Goal: Task Accomplishment & Management: Complete application form

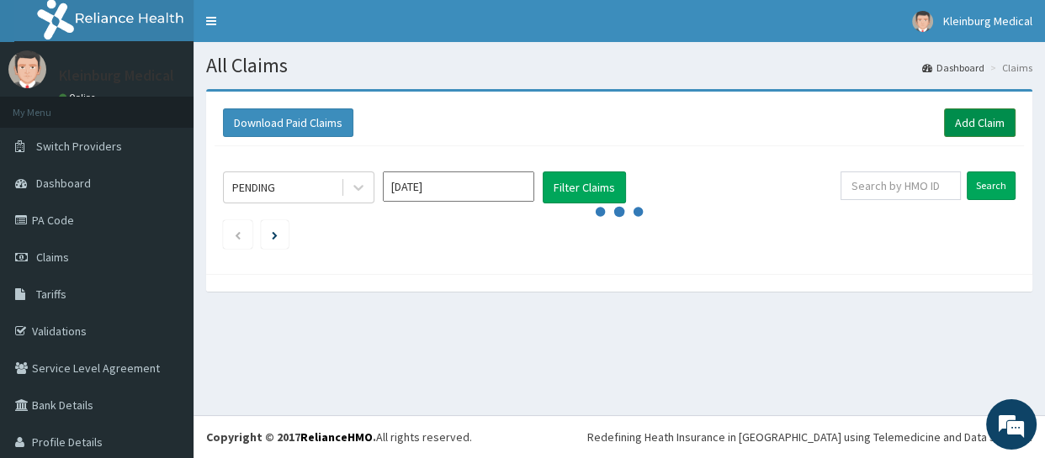
click at [953, 127] on link "Add Claim" at bounding box center [980, 123] width 72 height 29
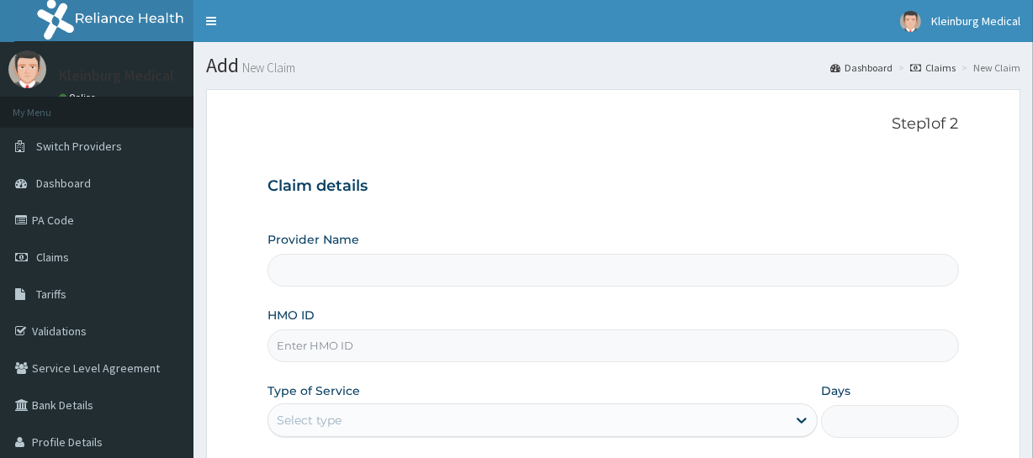
click at [428, 346] on input "HMO ID" at bounding box center [613, 346] width 691 height 33
type input "KLEINBURG MEDICAL(dermatology and diagnostics)- Saka Tinubu"
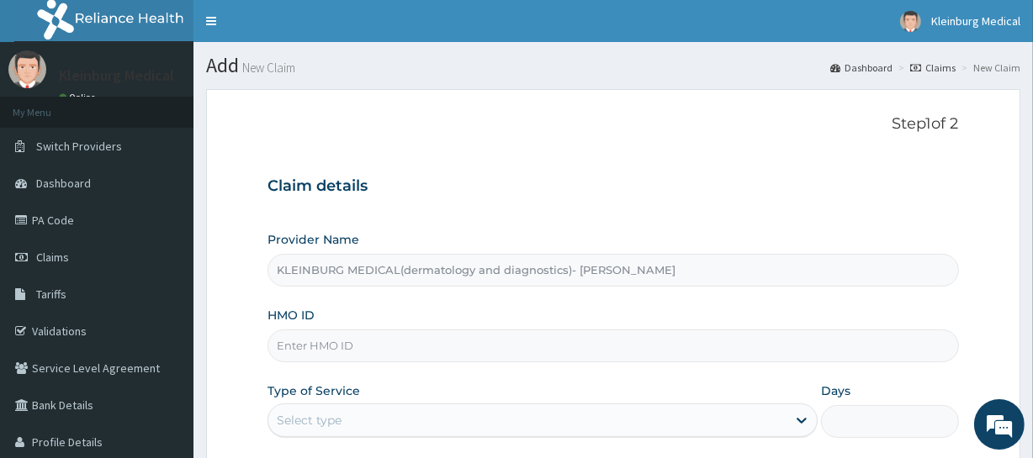
paste input "UGOCHUKWU IYIOZOR"
type input "UGOCHUKWU IYIOZOR"
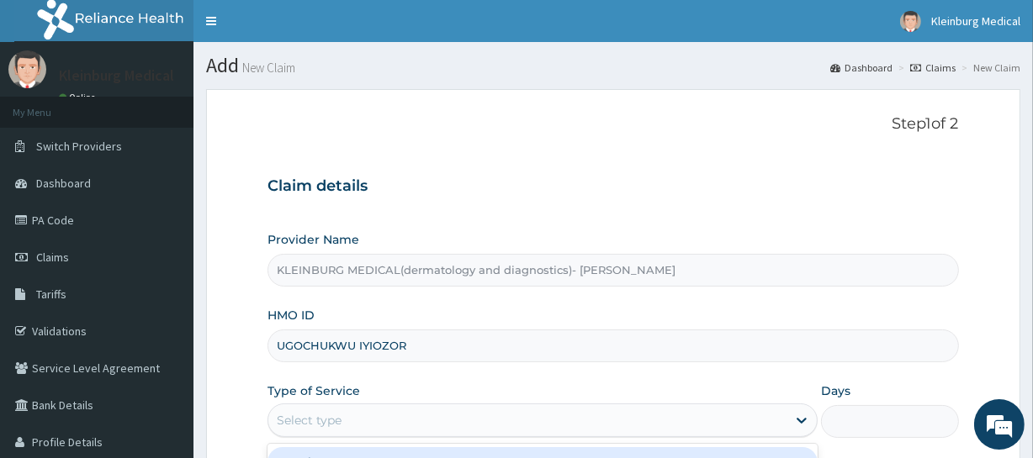
click at [449, 415] on div "Select type" at bounding box center [527, 420] width 518 height 27
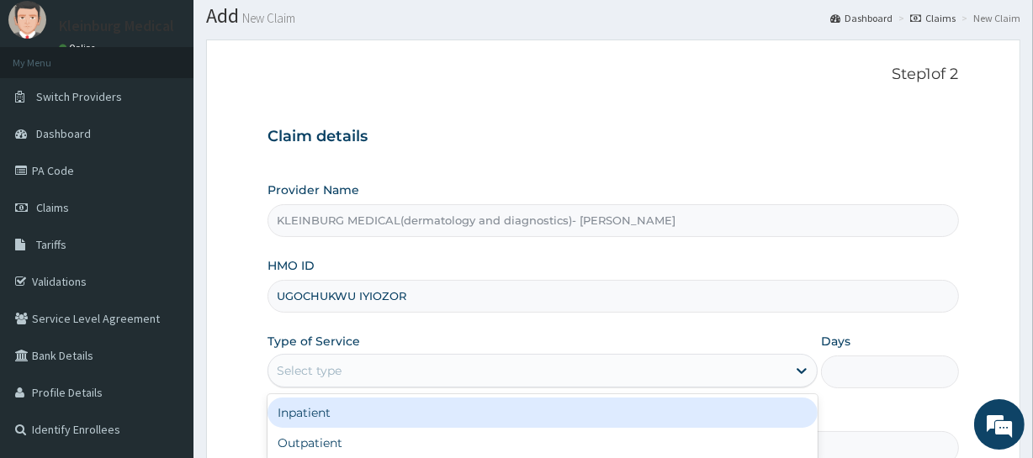
scroll to position [76, 0]
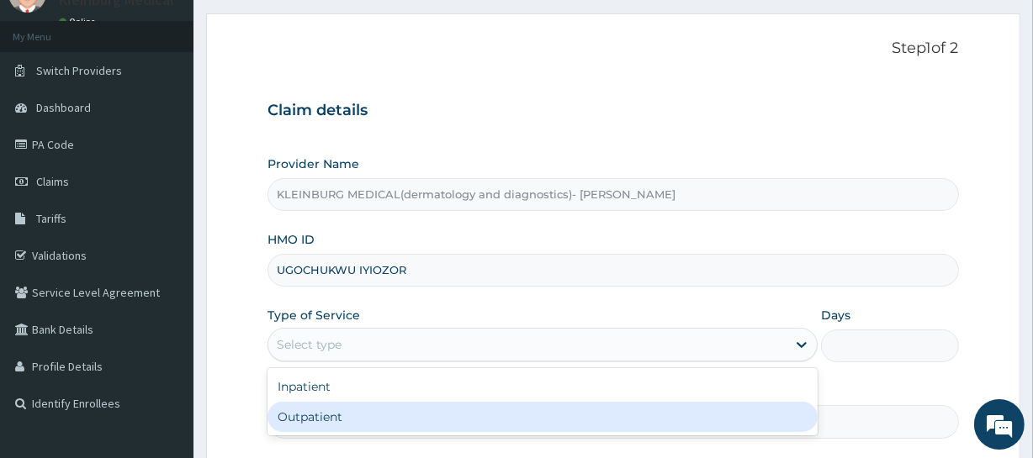
click at [395, 416] on div "Outpatient" at bounding box center [543, 417] width 550 height 30
type input "1"
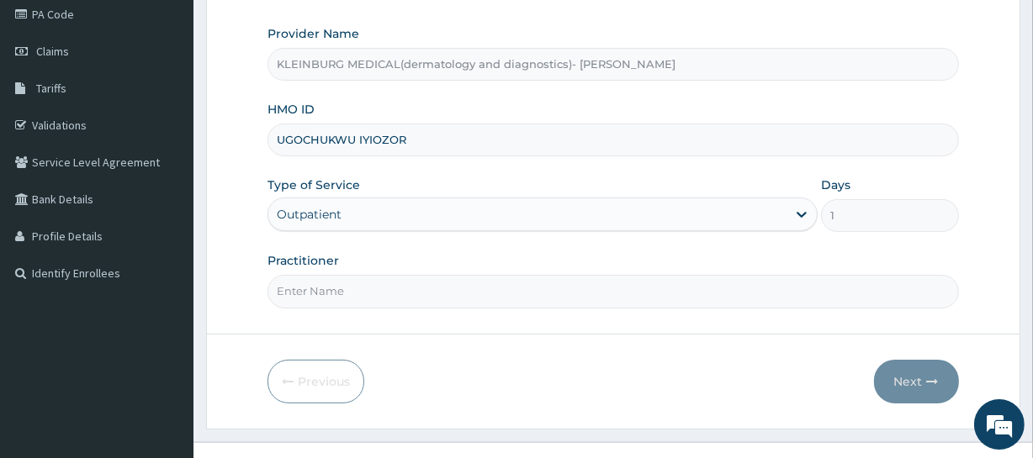
scroll to position [231, 0]
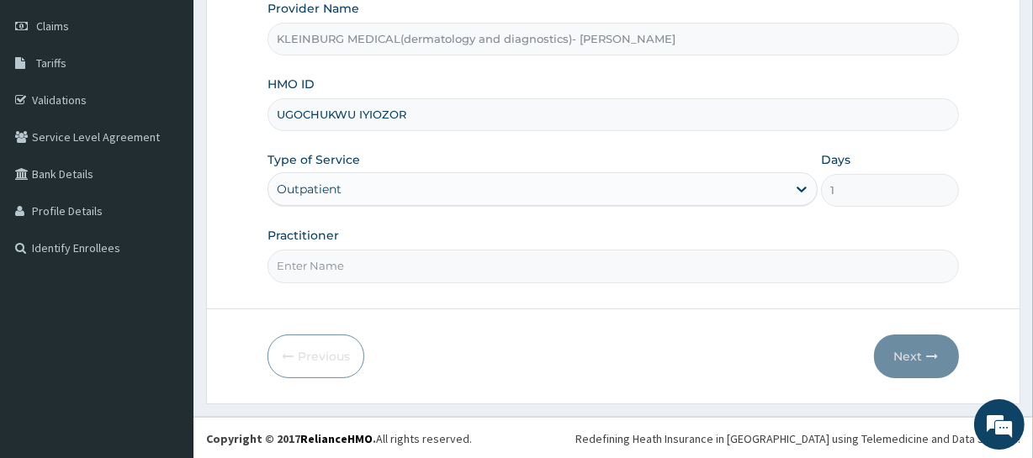
click at [445, 269] on input "Practitioner" at bounding box center [613, 266] width 691 height 33
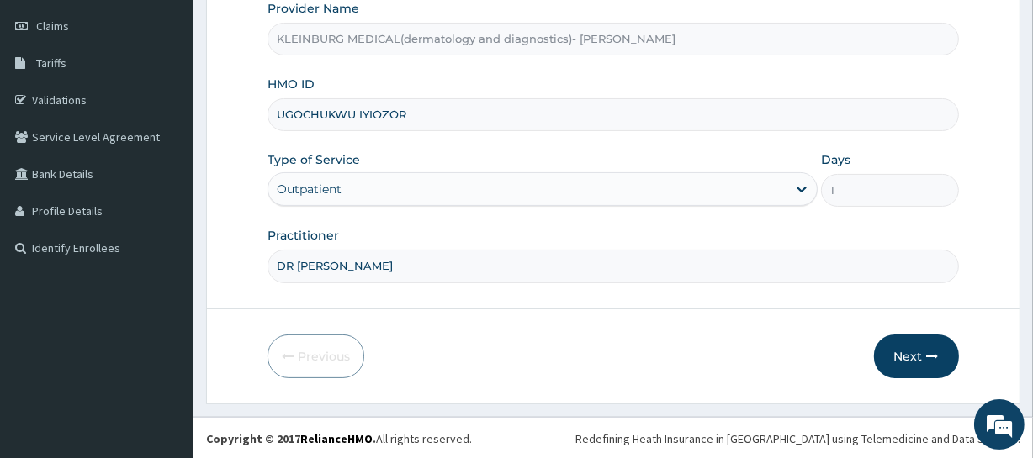
scroll to position [0, 0]
type input "DR CHISOM"
click at [939, 345] on button "Next" at bounding box center [916, 357] width 85 height 44
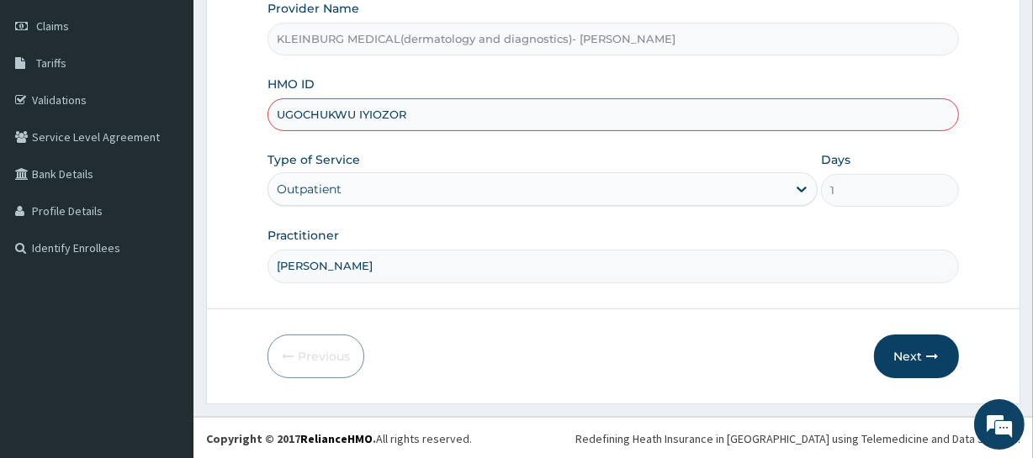
drag, startPoint x: 440, startPoint y: 124, endPoint x: 228, endPoint y: 114, distance: 212.2
click at [228, 114] on form "Step 1 of 2 Claim details Provider Name KLEINBURG MEDICAL(dermatology and diagn…" at bounding box center [613, 131] width 814 height 546
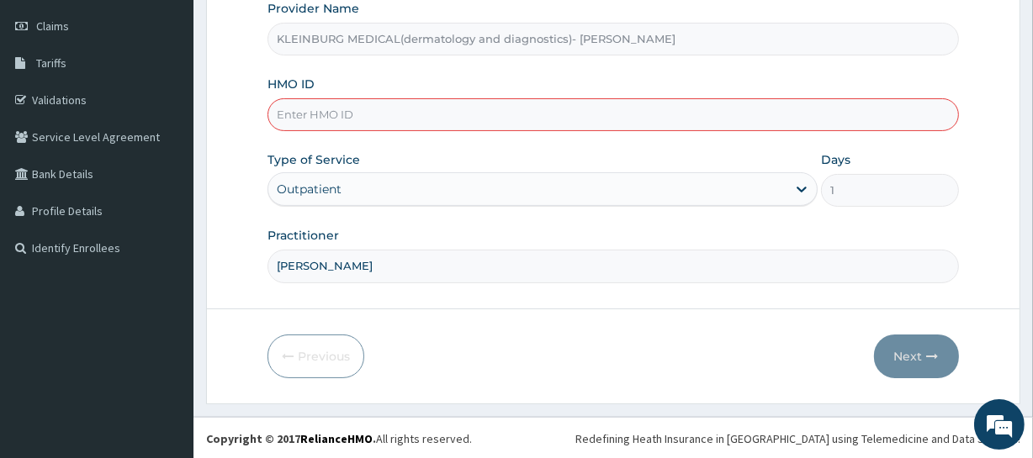
click at [417, 119] on input "HMO ID" at bounding box center [613, 114] width 691 height 33
paste input "SRH/10007/A"
type input "SRH/10007/A"
drag, startPoint x: 531, startPoint y: 219, endPoint x: 669, endPoint y: 249, distance: 141.2
click at [543, 220] on div "Provider Name KLEINBURG MEDICAL(dermatology and diagnostics)- Saka Tinubu HMO I…" at bounding box center [613, 141] width 691 height 283
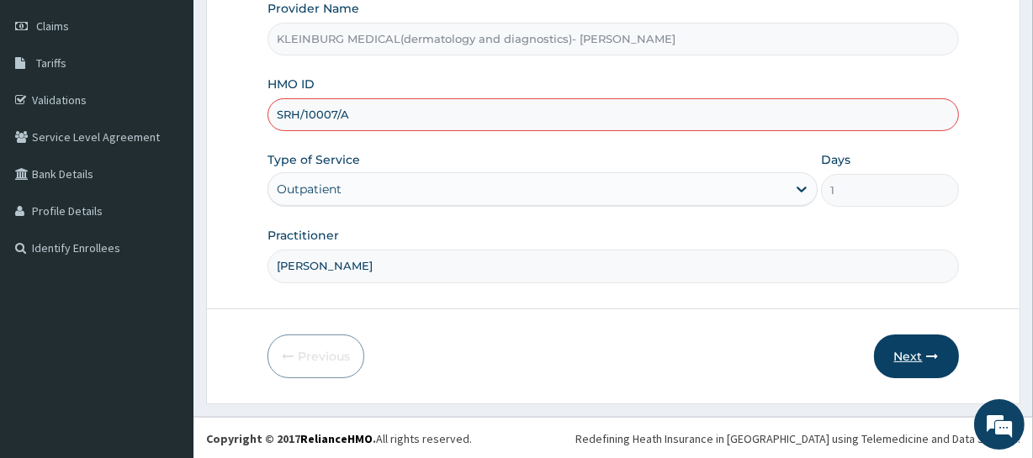
click at [914, 353] on button "Next" at bounding box center [916, 357] width 85 height 44
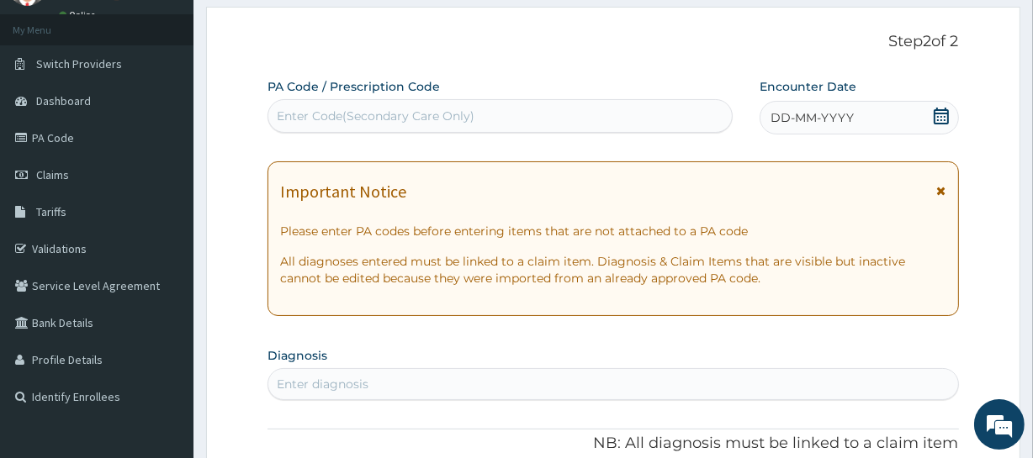
scroll to position [78, 0]
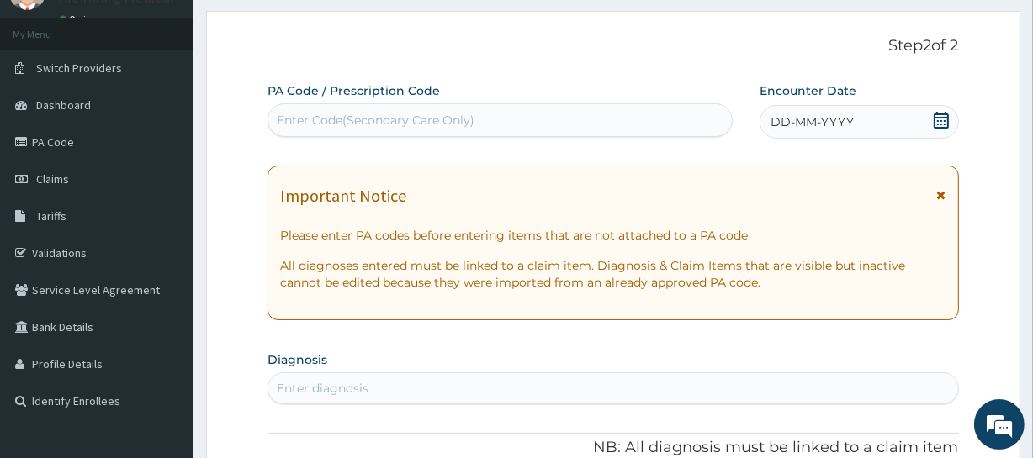
click at [938, 119] on icon at bounding box center [941, 120] width 17 height 17
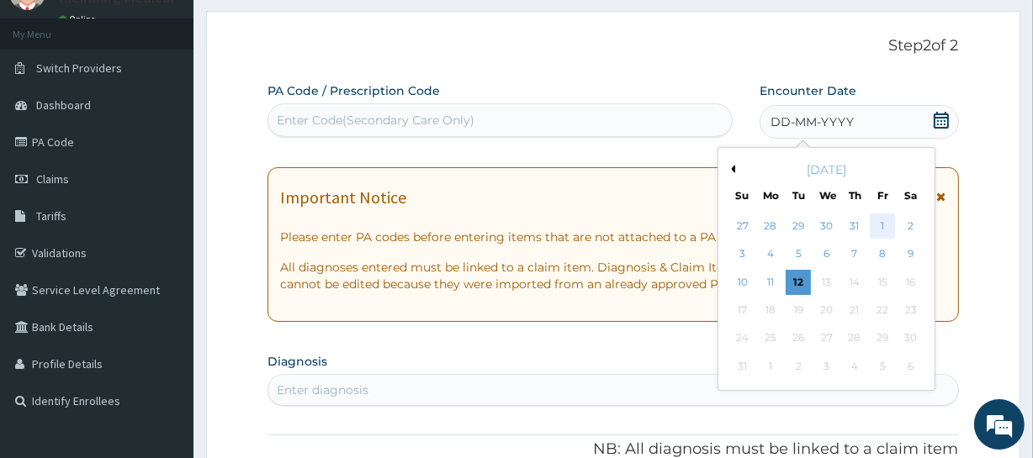
click at [876, 221] on div "1" at bounding box center [882, 226] width 25 height 25
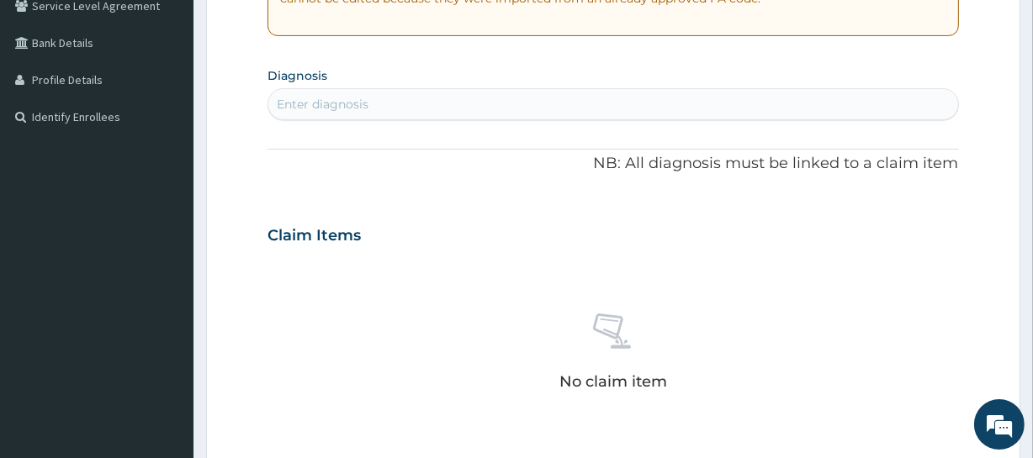
scroll to position [384, 0]
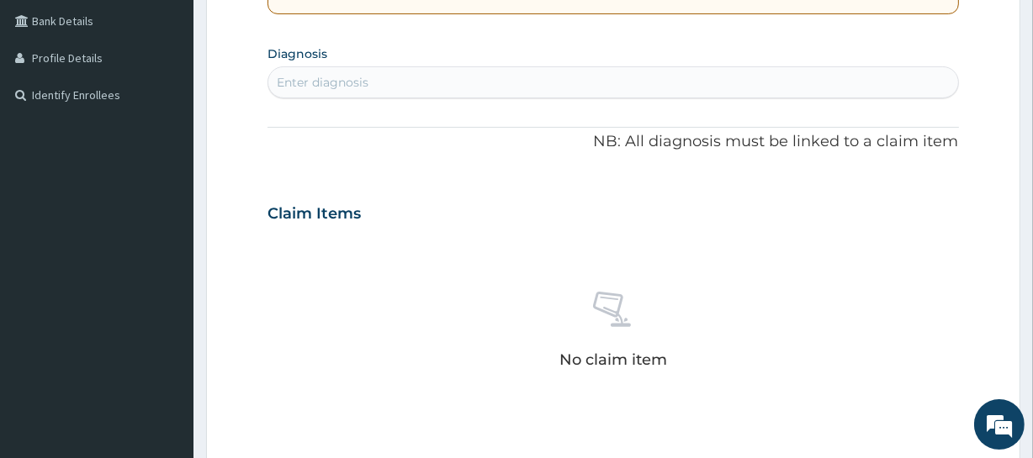
click at [533, 84] on div "Enter diagnosis" at bounding box center [612, 82] width 689 height 27
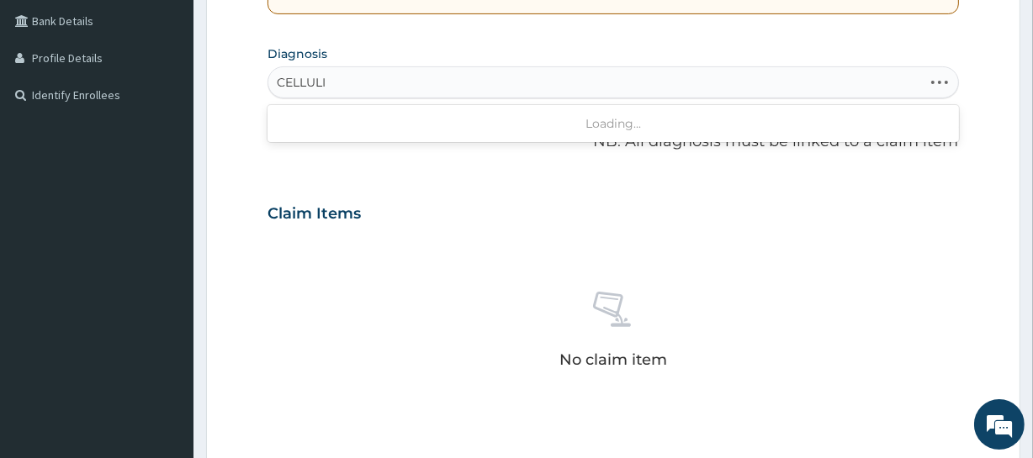
type input "CELLULIT"
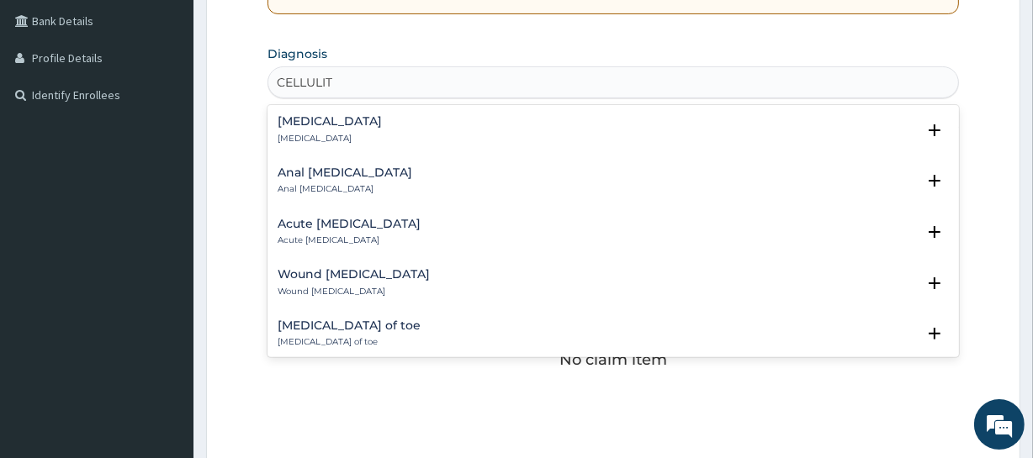
click at [386, 126] on div "Cellulitis Cellulitis" at bounding box center [613, 129] width 670 height 29
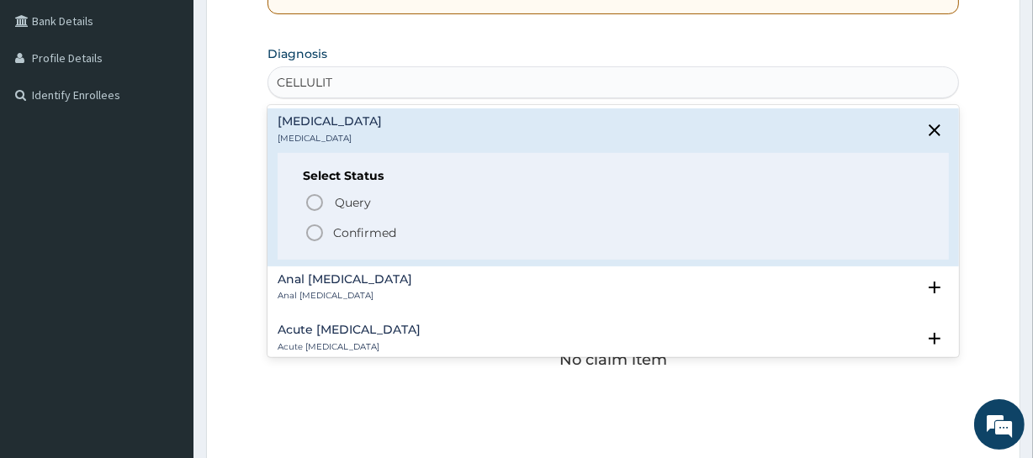
click at [351, 234] on p "Confirmed" at bounding box center [364, 233] width 63 height 17
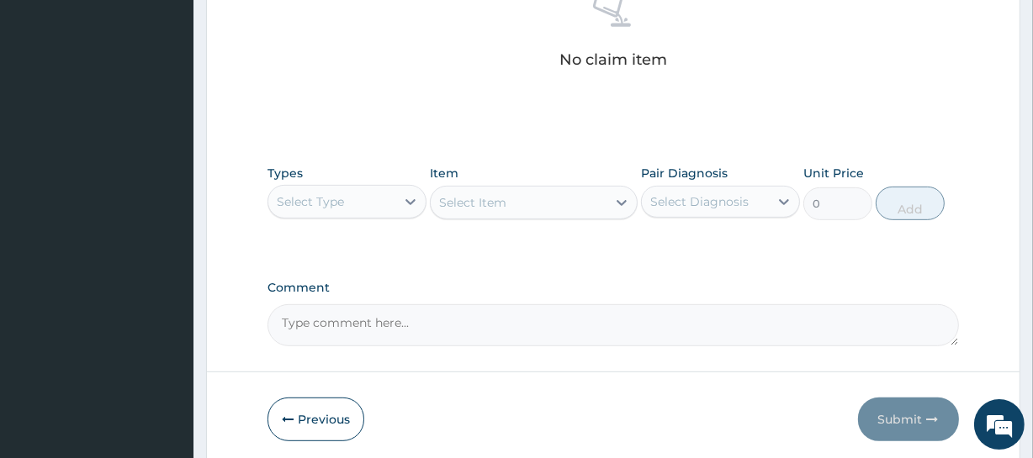
scroll to position [690, 0]
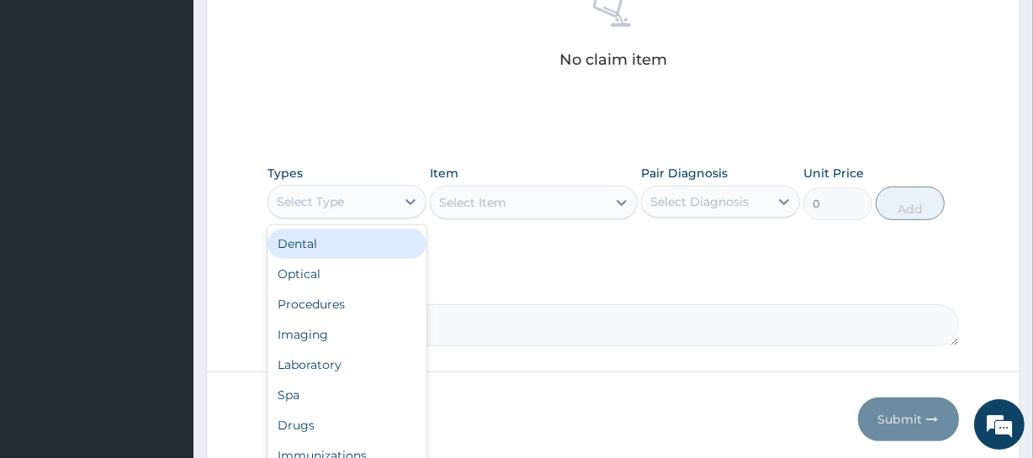
click at [366, 198] on div "Select Type" at bounding box center [331, 201] width 127 height 27
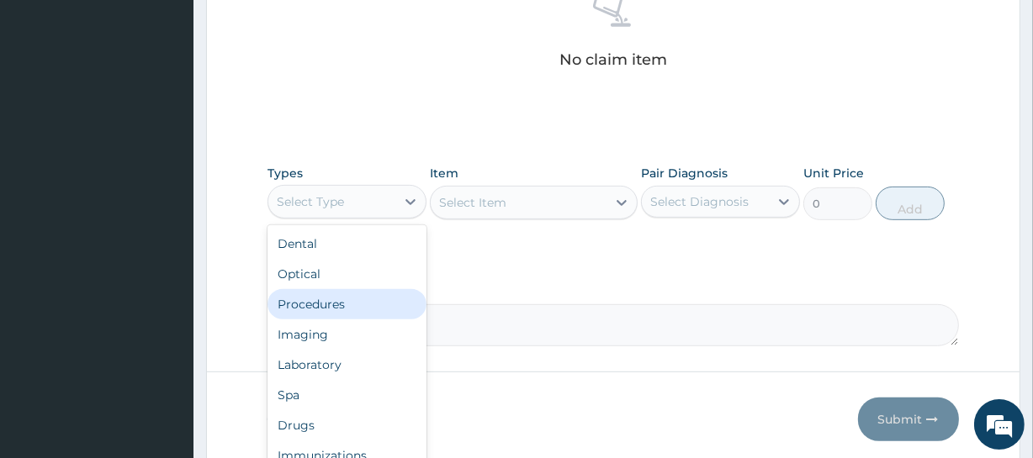
click at [343, 294] on div "Procedures" at bounding box center [347, 304] width 159 height 30
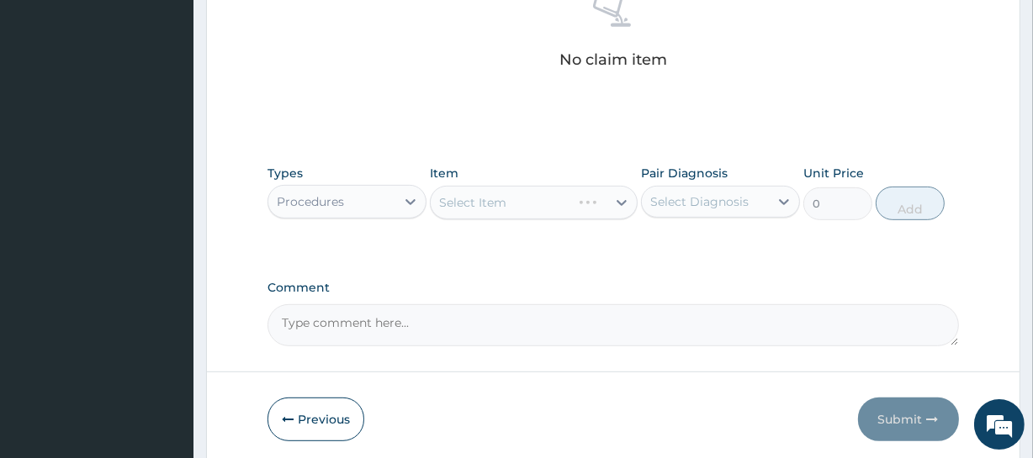
click at [532, 199] on div "Select Item" at bounding box center [533, 203] width 207 height 34
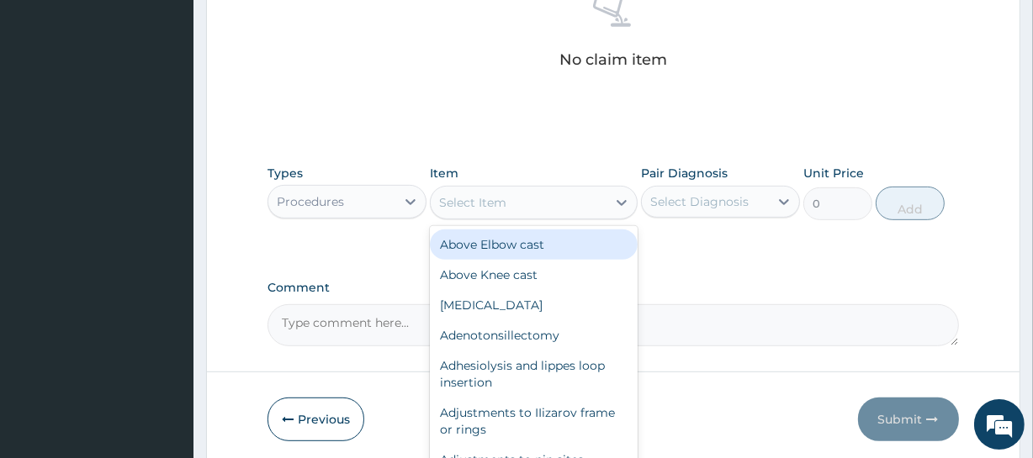
click at [558, 204] on div "Select Item" at bounding box center [518, 202] width 175 height 27
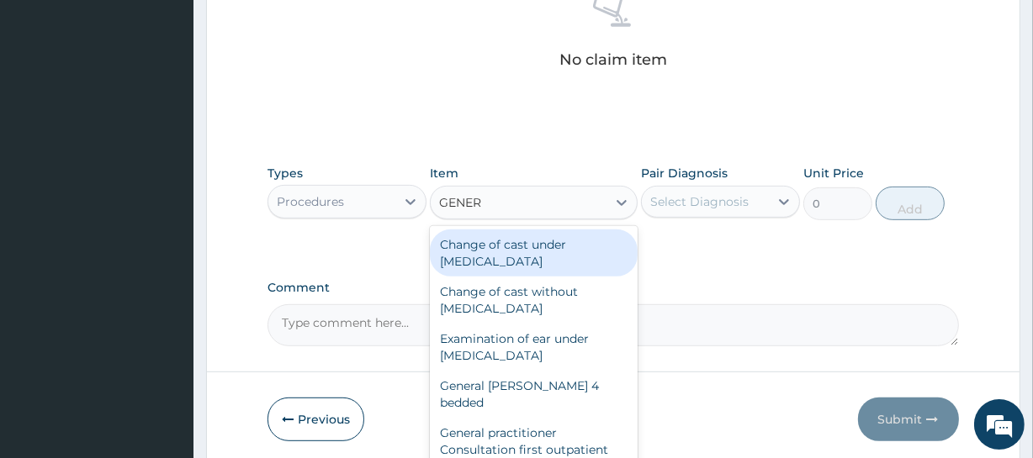
type input "GENERA"
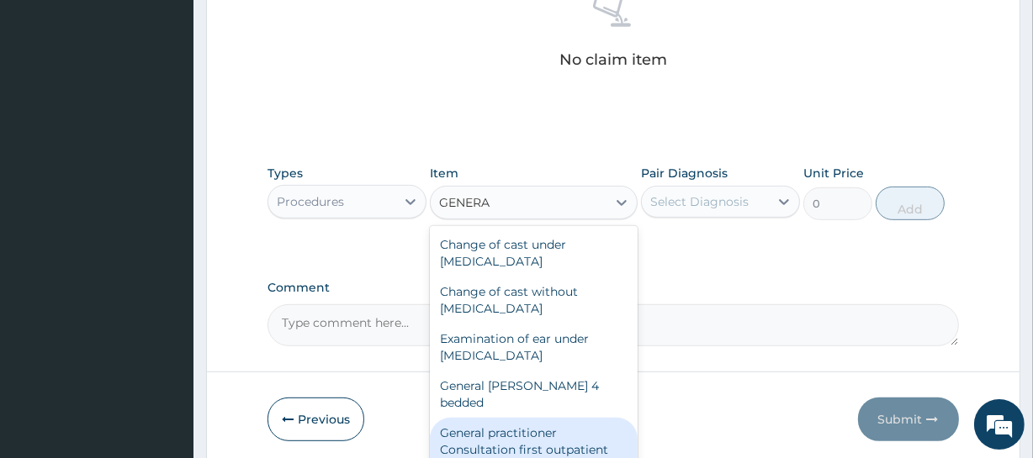
click at [528, 438] on div "General practitioner Consultation first outpatient consultation" at bounding box center [533, 450] width 207 height 64
type input "3795"
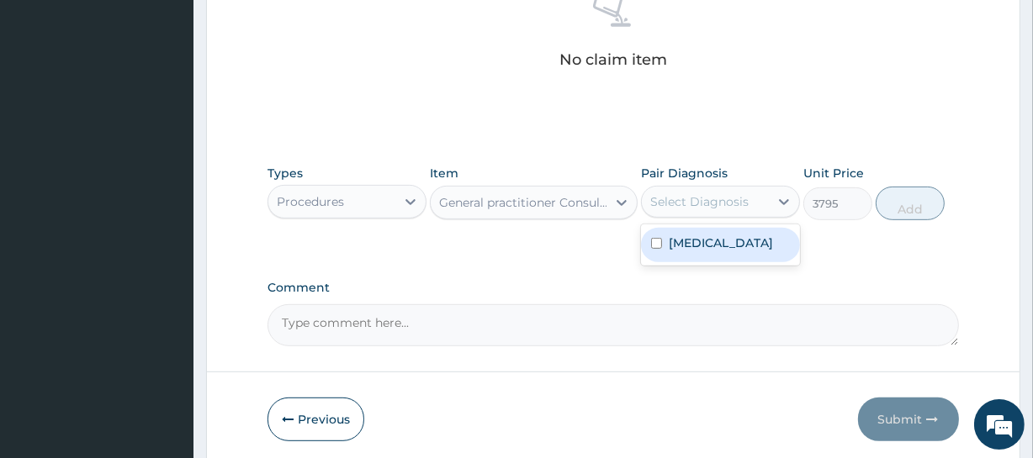
drag, startPoint x: 702, startPoint y: 200, endPoint x: 697, endPoint y: 241, distance: 41.5
click at [703, 200] on div "Select Diagnosis" at bounding box center [699, 201] width 98 height 17
drag, startPoint x: 697, startPoint y: 241, endPoint x: 730, endPoint y: 226, distance: 36.1
click at [697, 241] on label "Cellulitis" at bounding box center [721, 243] width 104 height 17
checkbox input "true"
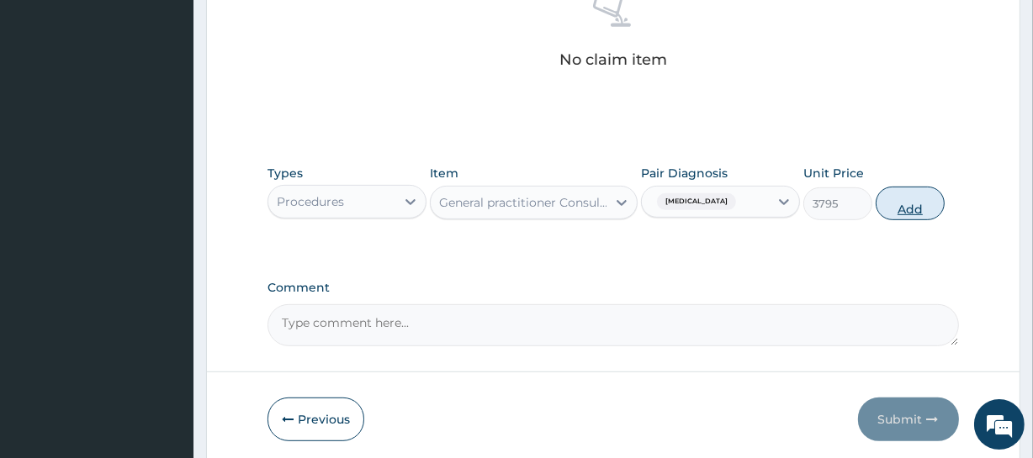
click at [895, 203] on button "Add" at bounding box center [910, 204] width 69 height 34
type input "0"
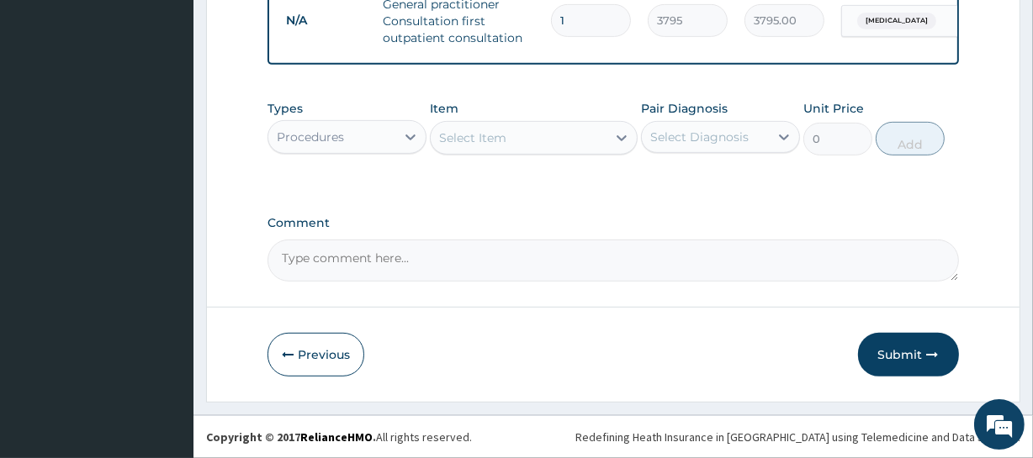
click at [365, 272] on textarea "Comment" at bounding box center [613, 261] width 691 height 42
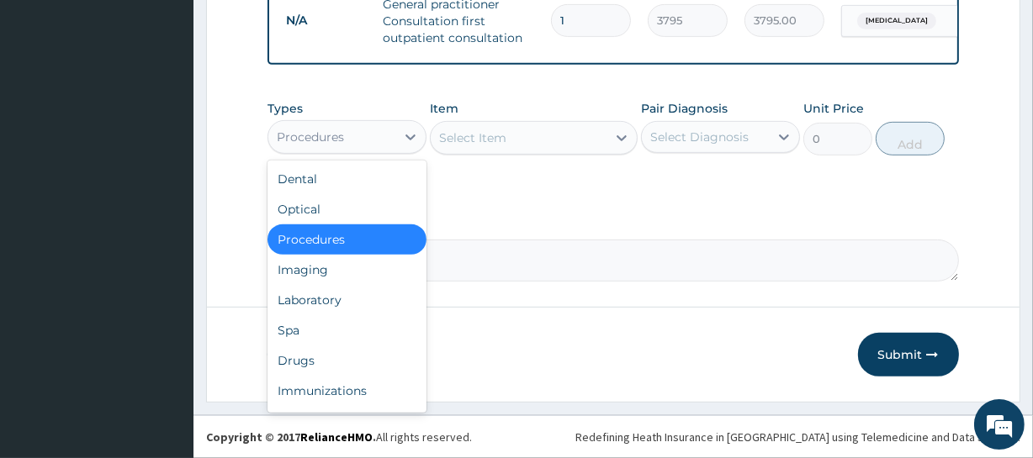
drag, startPoint x: 389, startPoint y: 140, endPoint x: 376, endPoint y: 161, distance: 23.8
click at [387, 143] on div "Procedures" at bounding box center [331, 137] width 127 height 27
drag, startPoint x: 333, startPoint y: 370, endPoint x: 341, endPoint y: 347, distance: 23.9
click at [333, 363] on div "Drugs" at bounding box center [347, 361] width 159 height 30
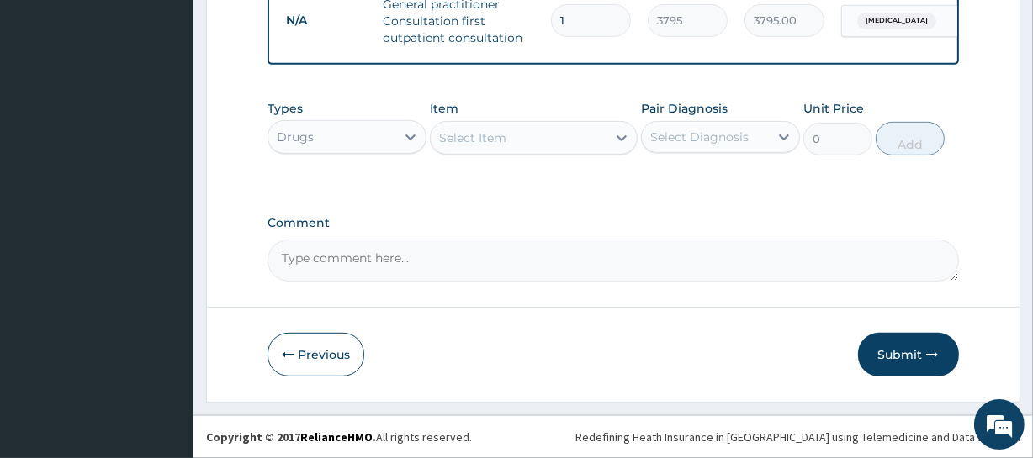
click at [528, 146] on div "Select Item" at bounding box center [518, 137] width 175 height 27
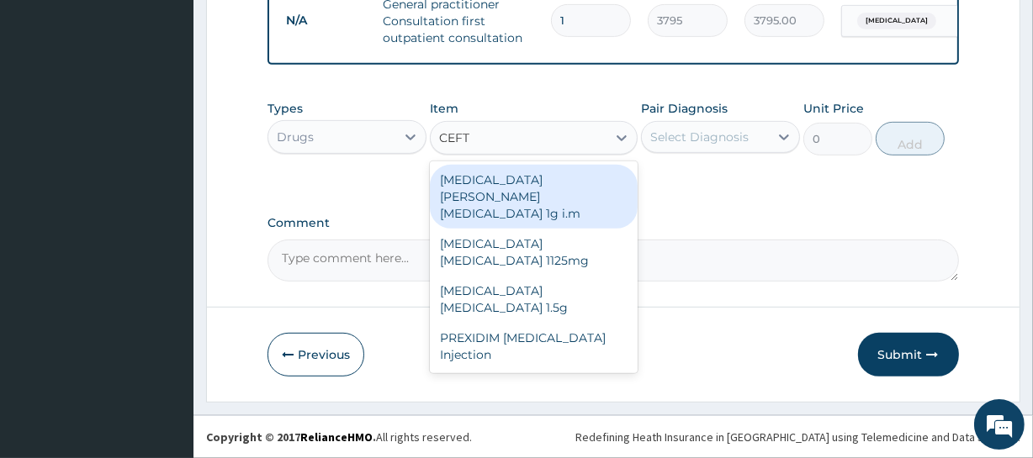
type input "CEFTR"
click at [572, 179] on div "ROCEPHIN CEFTRIAXONE 1g i.m" at bounding box center [533, 197] width 207 height 64
type input "8855"
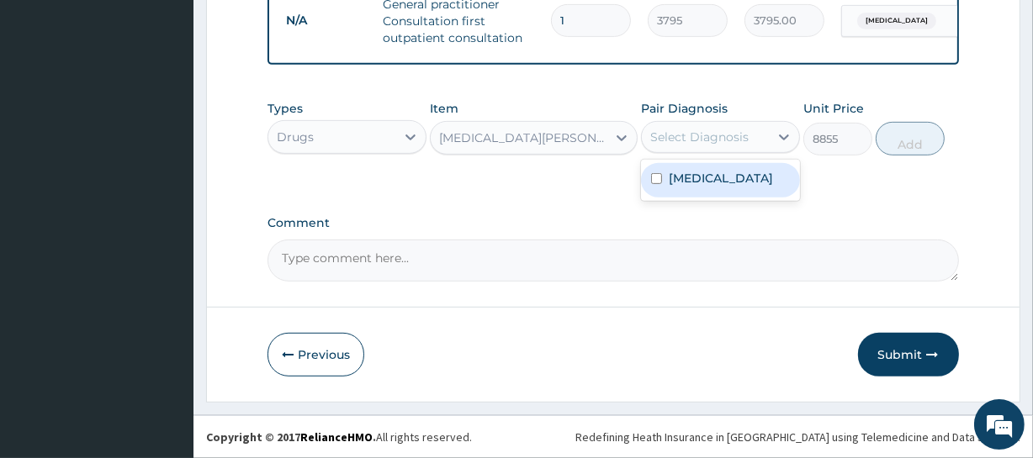
click at [725, 146] on div "Select Diagnosis" at bounding box center [699, 137] width 98 height 17
click at [724, 184] on div "Cellulitis" at bounding box center [720, 180] width 159 height 34
checkbox input "true"
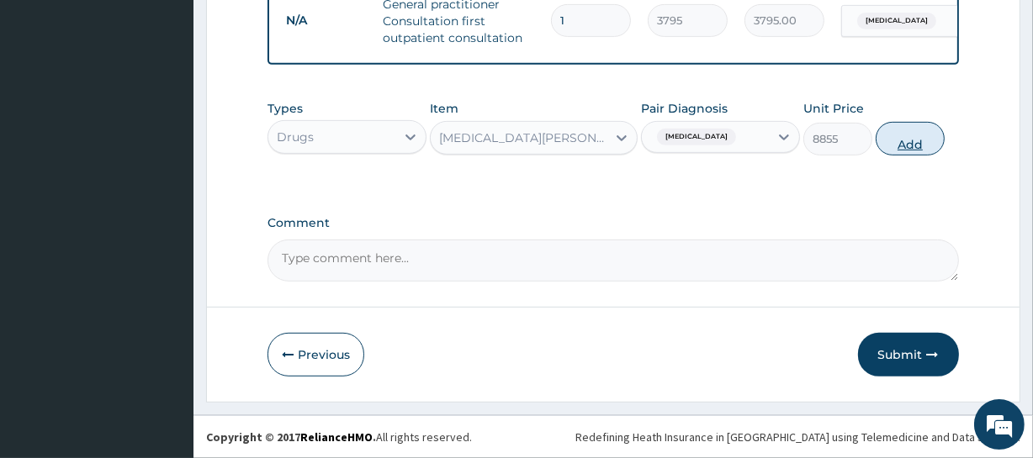
click at [894, 151] on button "Add" at bounding box center [910, 139] width 69 height 34
type input "0"
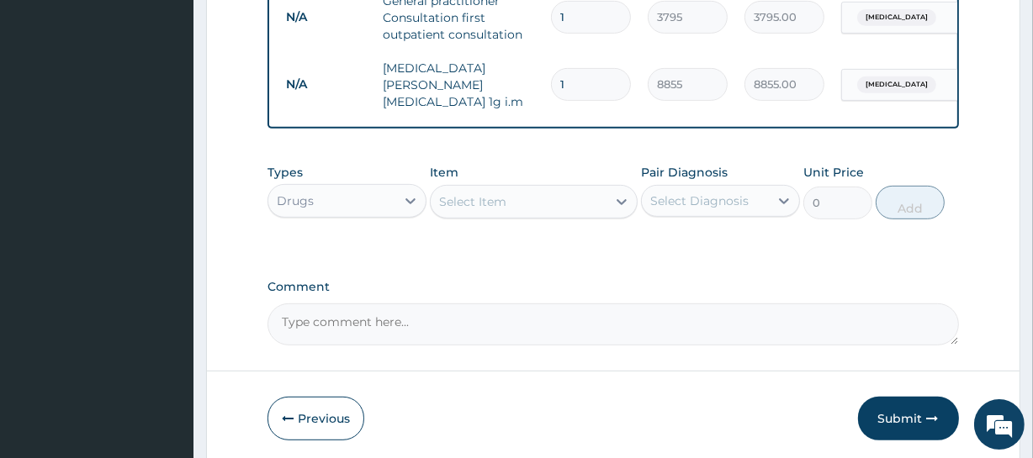
click at [548, 209] on div "Select Item" at bounding box center [518, 201] width 175 height 27
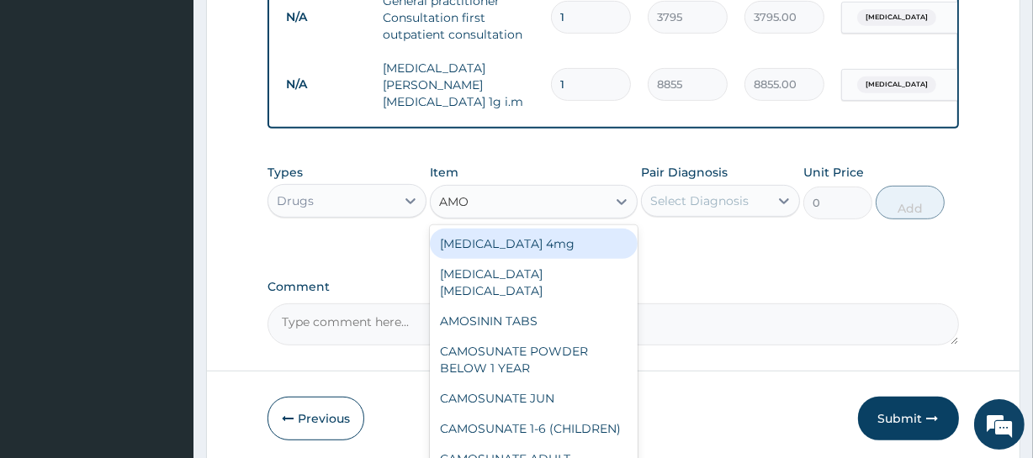
type input "AMOX"
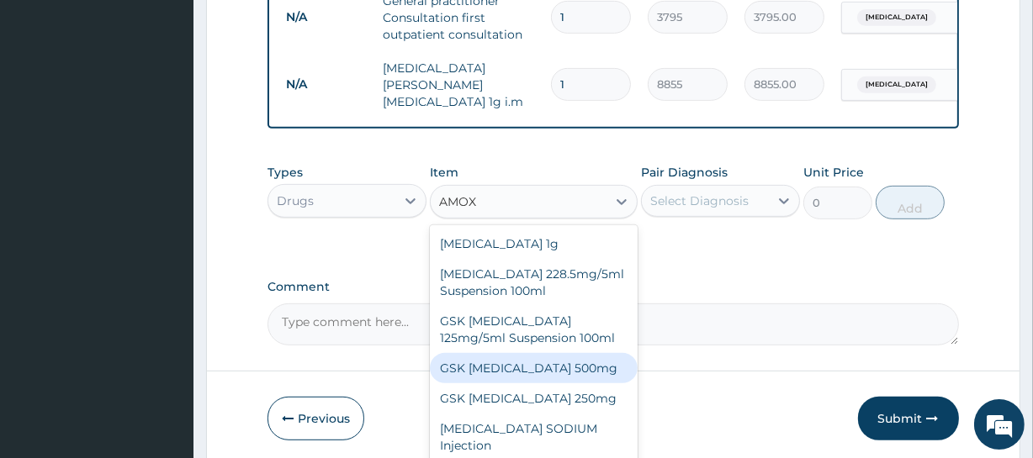
click at [527, 368] on div "GSK AMOXIL 500mg" at bounding box center [533, 368] width 207 height 30
type input "63.25"
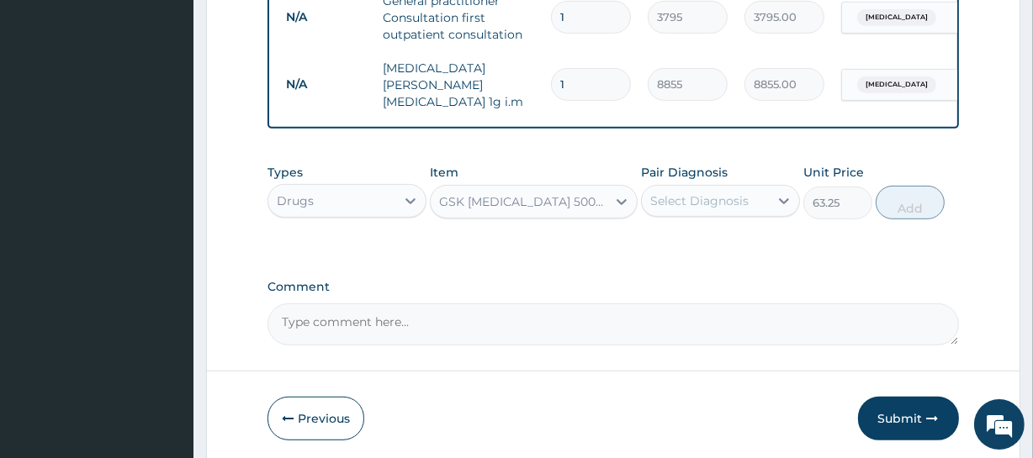
click at [713, 202] on div "Select Diagnosis" at bounding box center [699, 201] width 98 height 17
click at [713, 246] on label "Cellulitis" at bounding box center [721, 242] width 104 height 17
checkbox input "true"
click at [893, 204] on button "Add" at bounding box center [910, 203] width 69 height 34
type input "0"
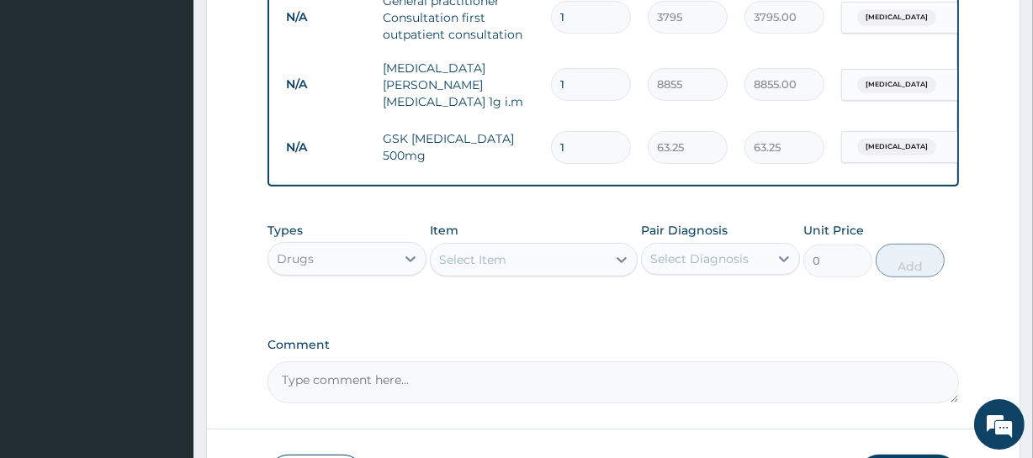
type input "15"
type input "948.75"
type input "15"
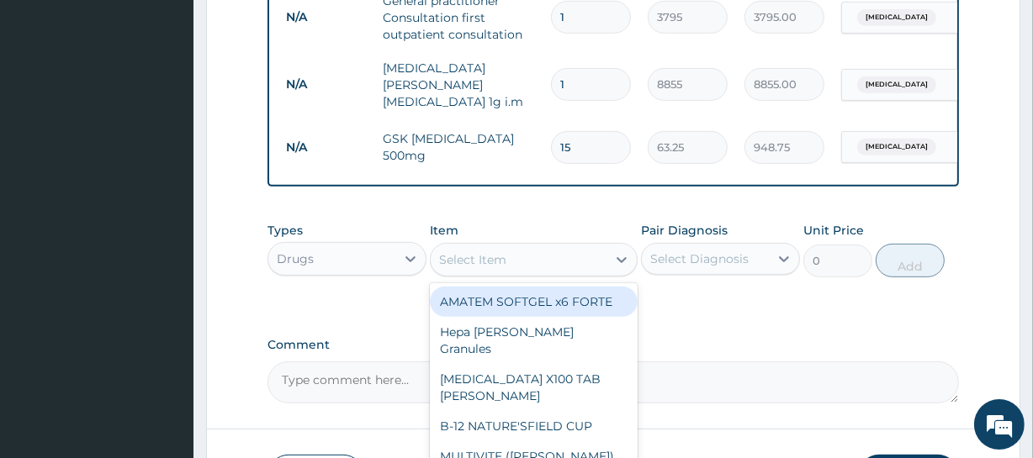
click at [574, 261] on div "Select Item" at bounding box center [518, 259] width 175 height 27
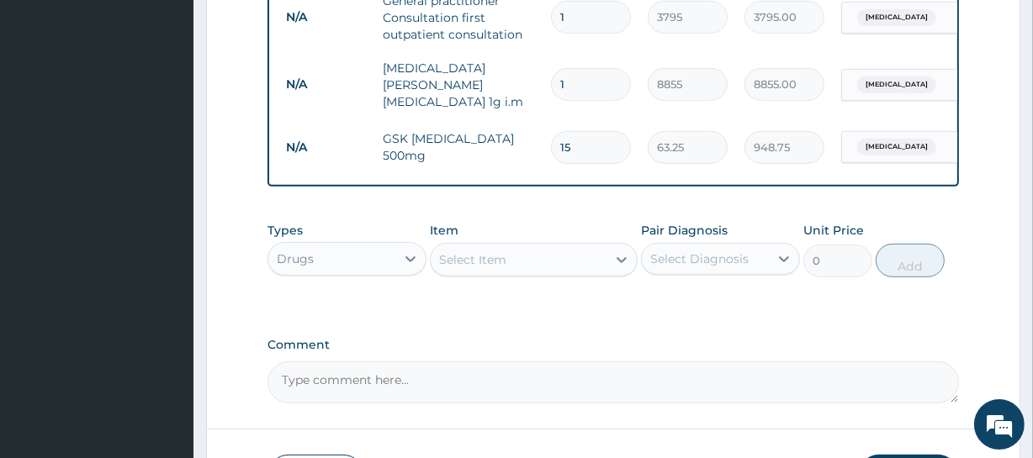
click at [560, 268] on div "Select Item" at bounding box center [518, 259] width 175 height 27
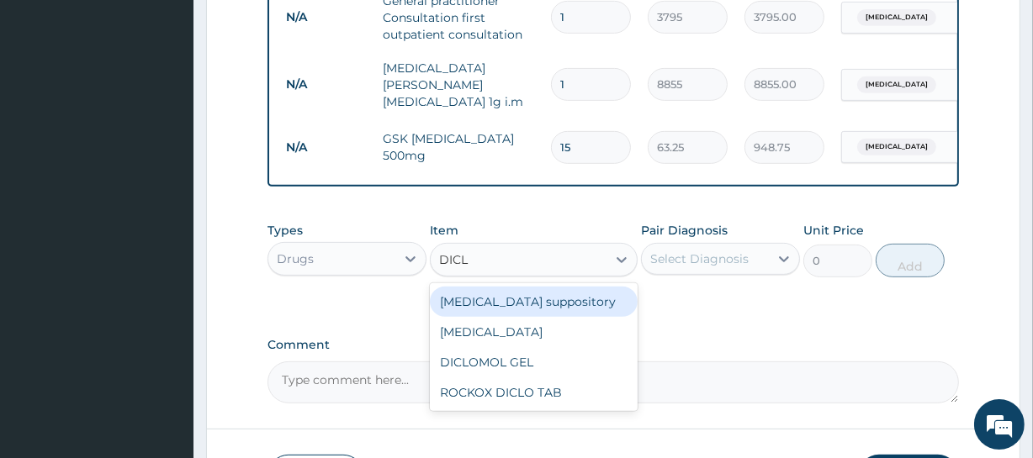
type input "DICLO"
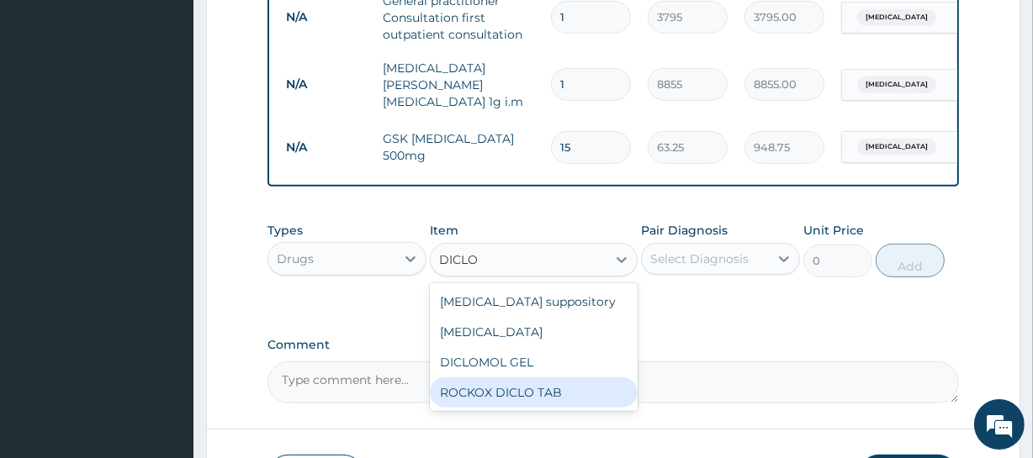
drag, startPoint x: 587, startPoint y: 395, endPoint x: 724, endPoint y: 289, distance: 173.3
click at [591, 387] on div "ROCKOX DICLO TAB" at bounding box center [533, 393] width 207 height 30
type input "88.55"
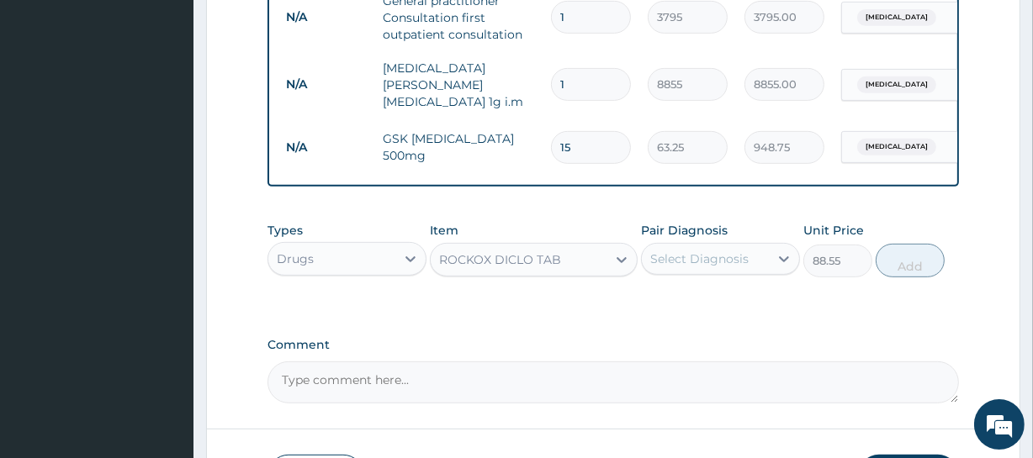
click at [735, 248] on div "Select Diagnosis" at bounding box center [705, 259] width 127 height 27
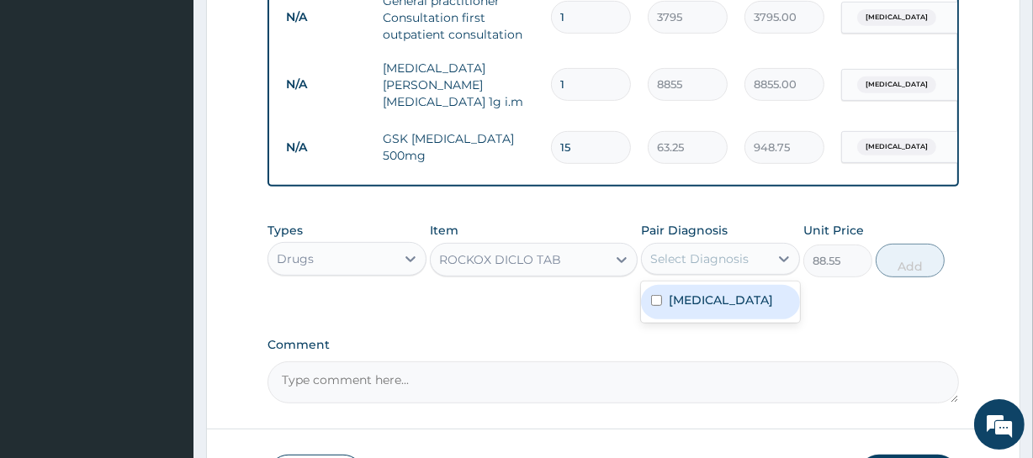
click at [723, 299] on div "Cellulitis" at bounding box center [720, 302] width 159 height 34
checkbox input "true"
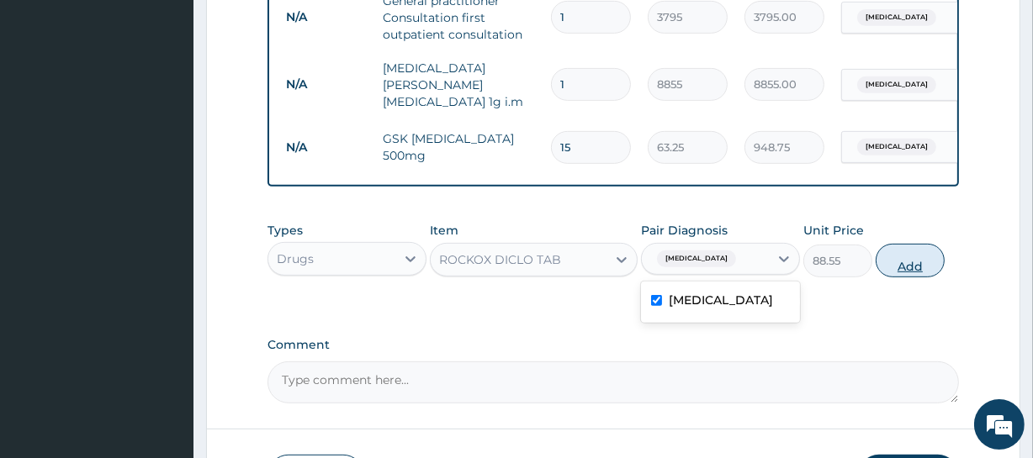
click at [896, 269] on button "Add" at bounding box center [910, 261] width 69 height 34
type input "0"
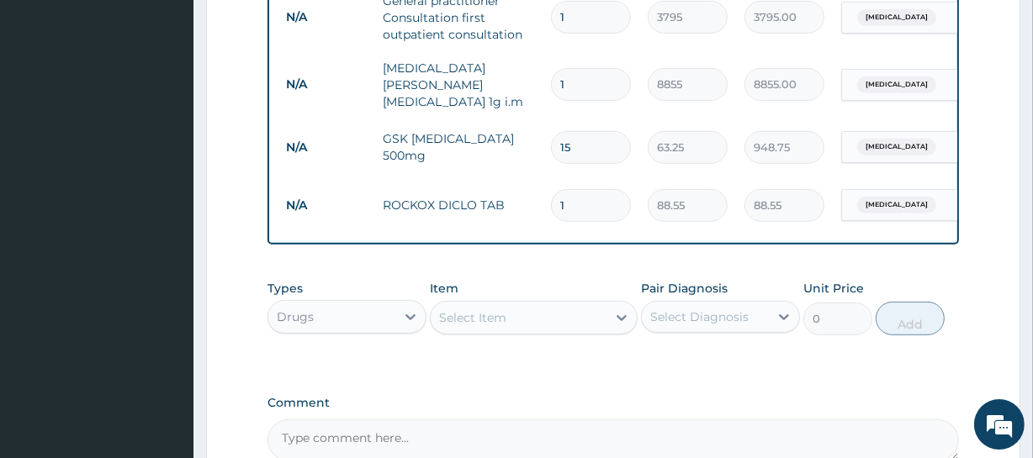
type input "10"
type input "885.50"
type input "10"
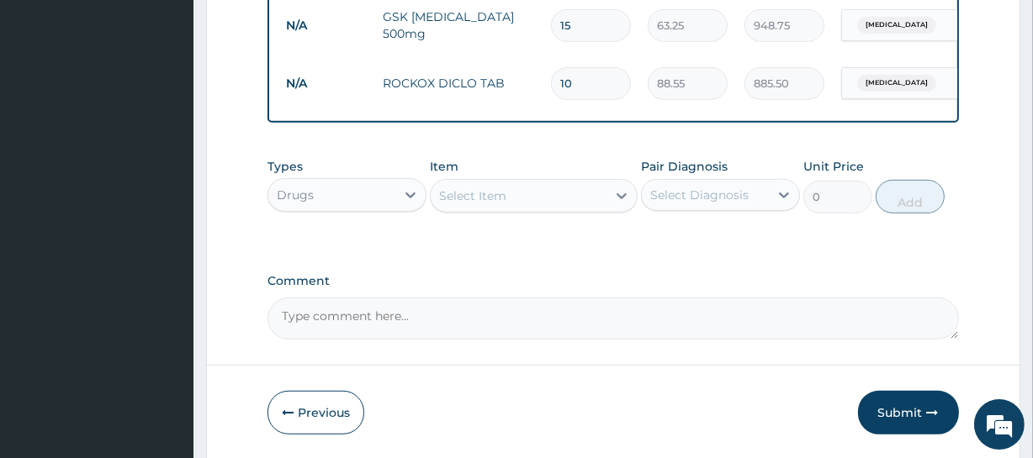
scroll to position [840, 0]
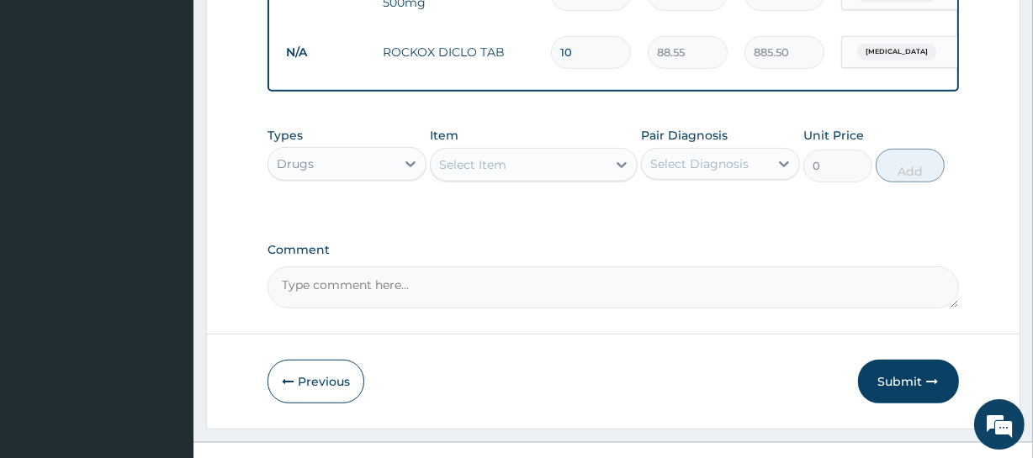
click at [580, 169] on div "Select Item" at bounding box center [518, 164] width 175 height 27
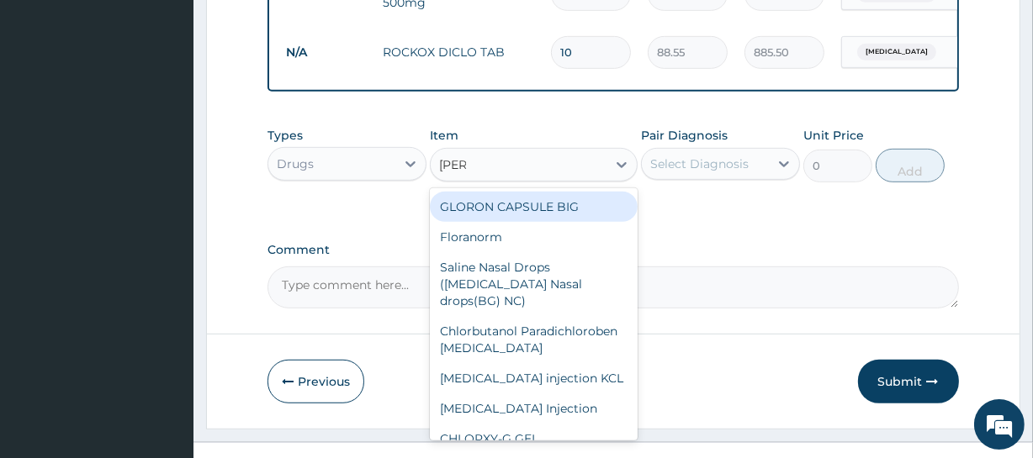
type input "LORAT"
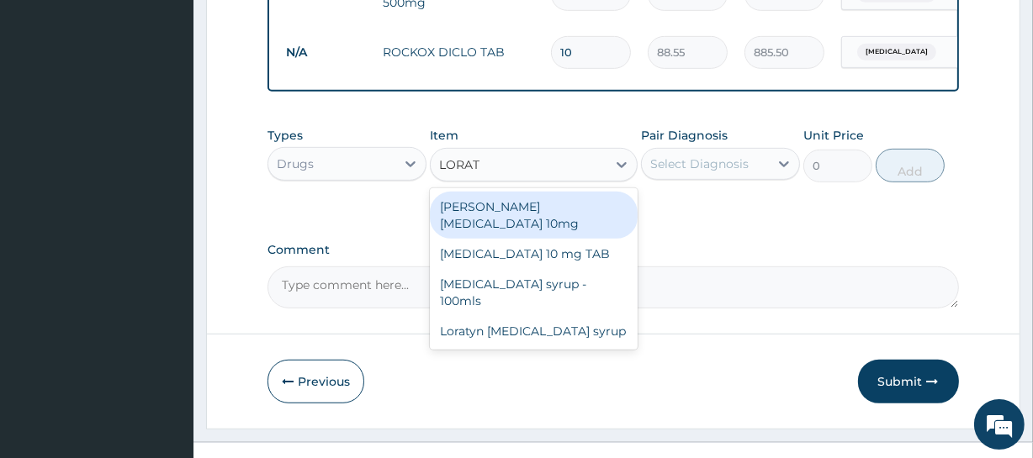
click at [572, 209] on div "Loratyn Loratadine 10mg" at bounding box center [533, 215] width 207 height 47
type input "94.875"
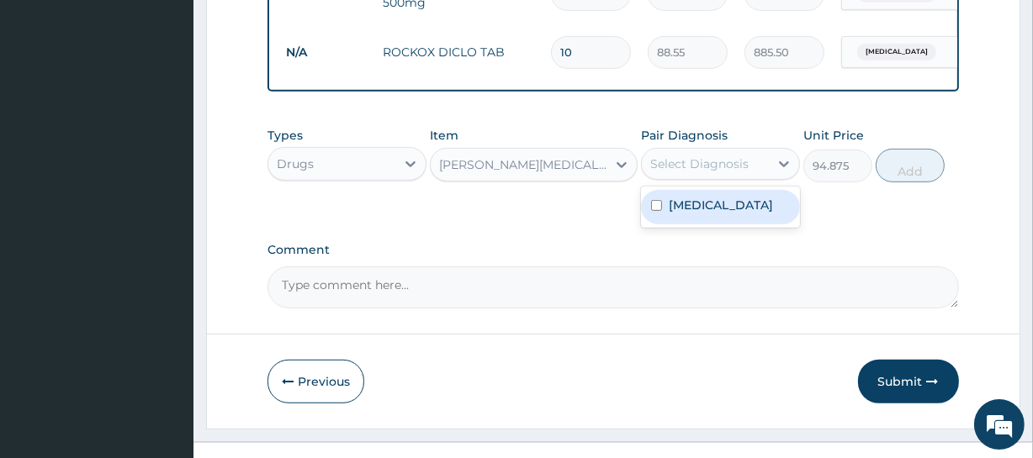
click at [714, 162] on div "Select Diagnosis" at bounding box center [699, 164] width 98 height 17
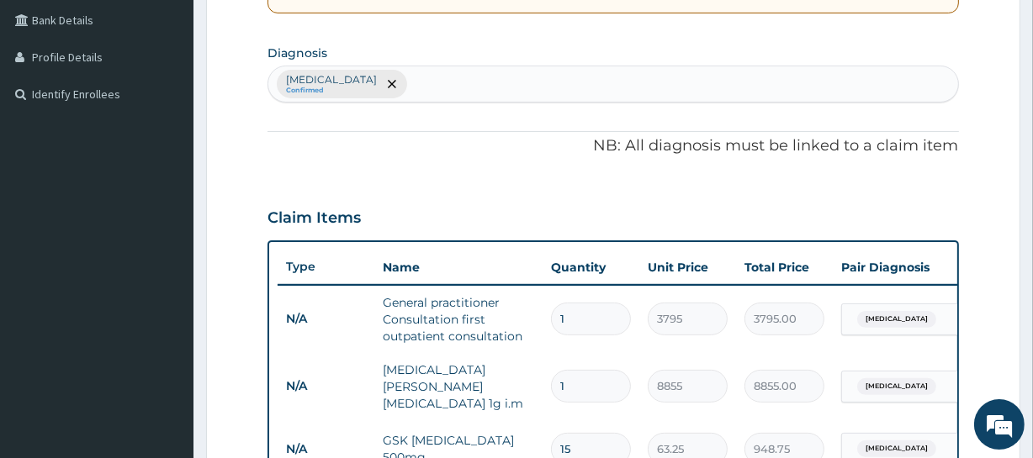
scroll to position [381, 0]
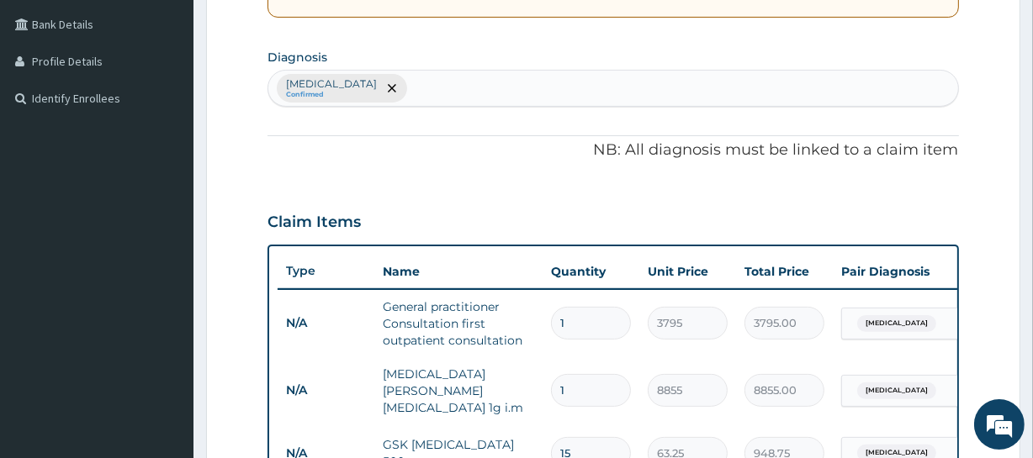
click at [495, 95] on div "Cellulitis Confirmed" at bounding box center [612, 88] width 689 height 35
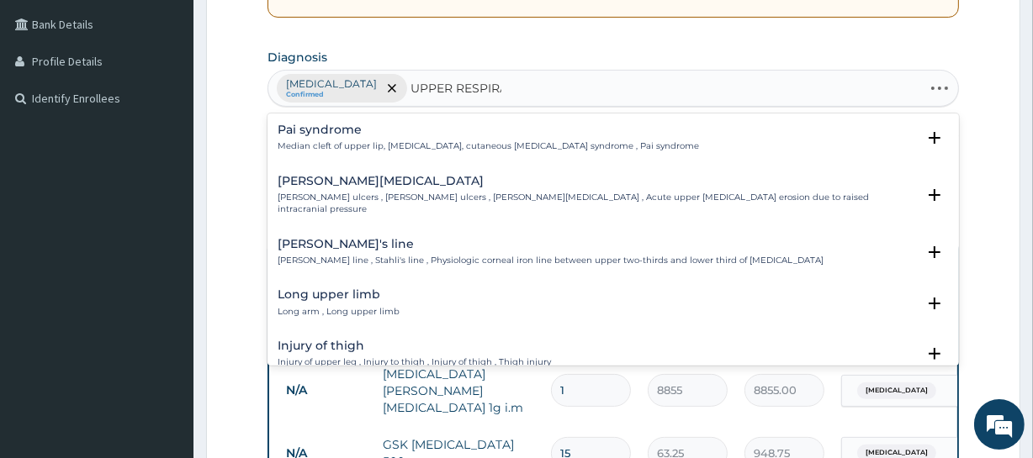
type input "UPPER RESPIRAT"
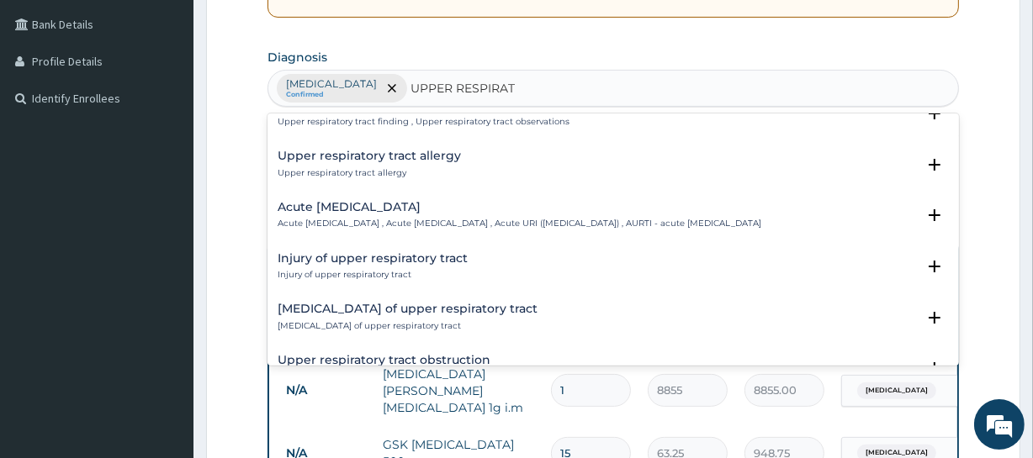
scroll to position [76, 0]
click at [454, 221] on p "Acute upper respiratory infection , Acute upper respiratory tract infection , A…" at bounding box center [520, 224] width 484 height 12
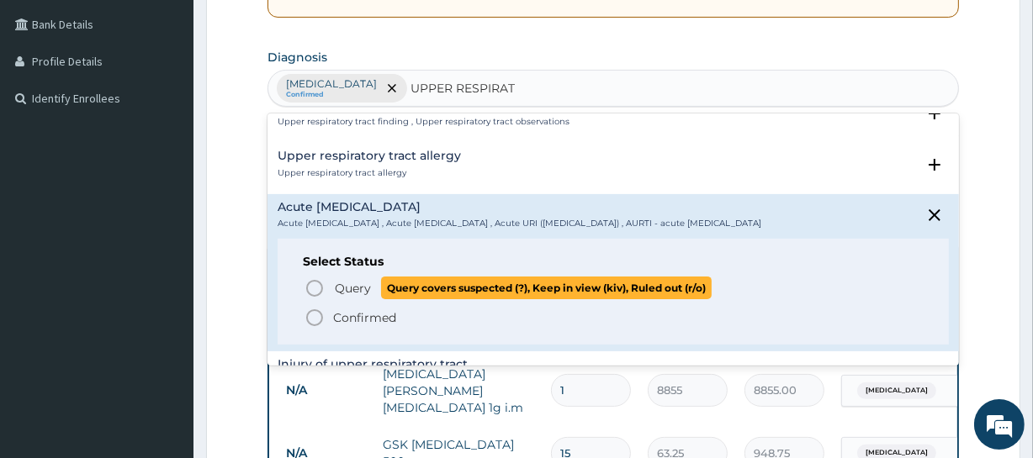
click at [361, 297] on span "Query" at bounding box center [353, 288] width 36 height 17
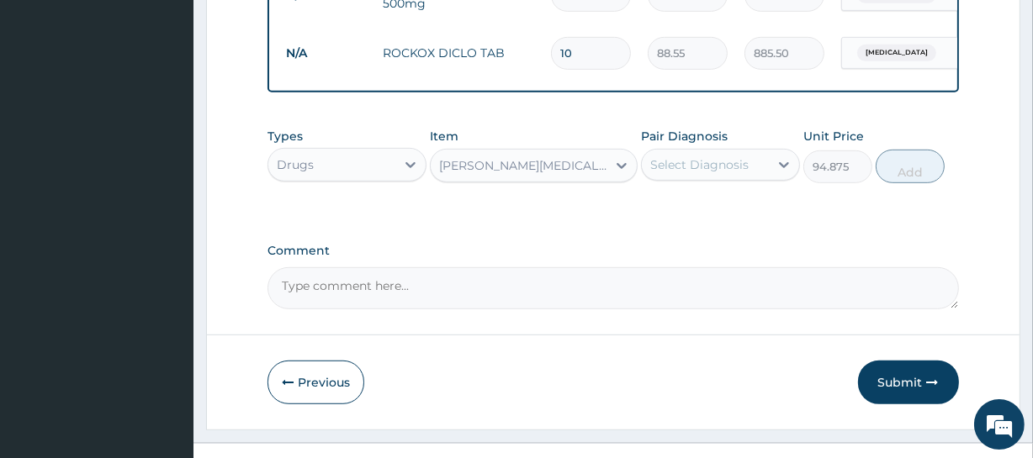
scroll to position [840, 0]
click at [741, 162] on div "Select Diagnosis" at bounding box center [699, 164] width 98 height 17
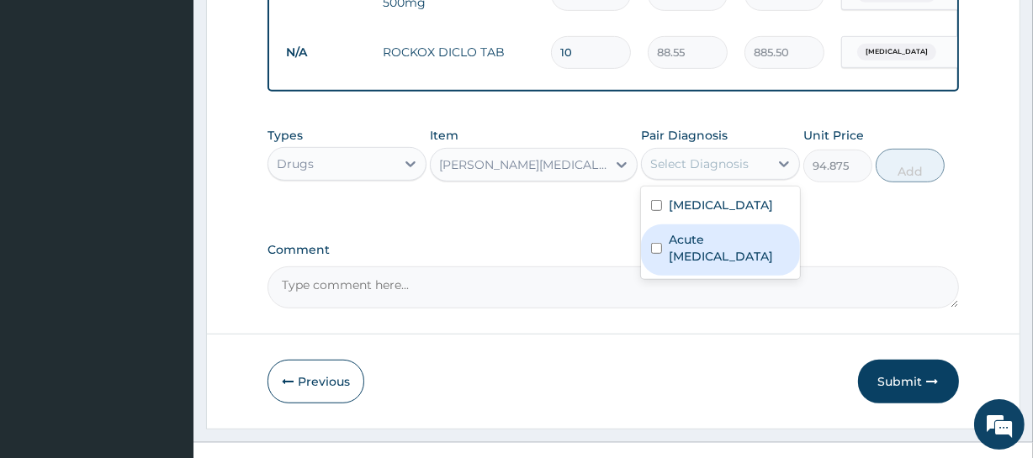
drag, startPoint x: 717, startPoint y: 257, endPoint x: 826, endPoint y: 192, distance: 127.5
click at [717, 255] on label "Acute upper respiratory infection" at bounding box center [729, 248] width 121 height 34
checkbox input "true"
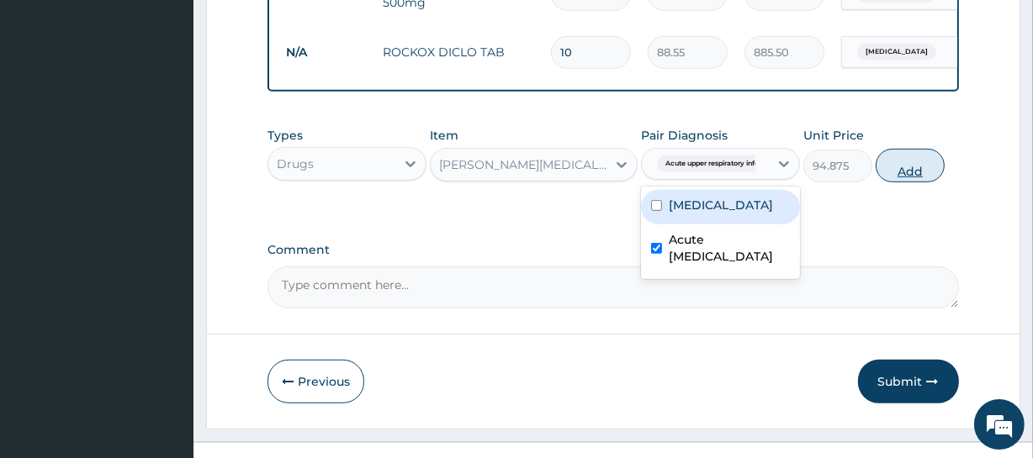
click at [895, 169] on button "Add" at bounding box center [910, 166] width 69 height 34
type input "0"
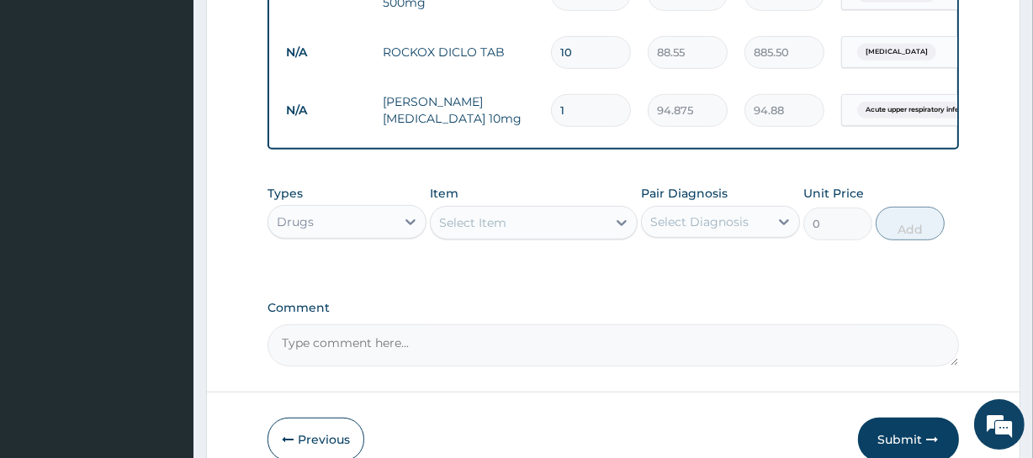
type input "0.00"
type input "5"
type input "474.38"
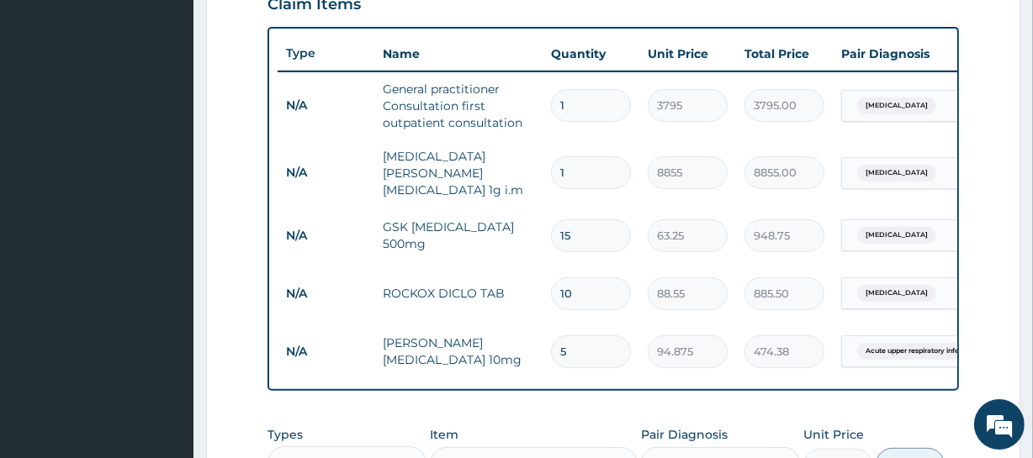
scroll to position [611, 0]
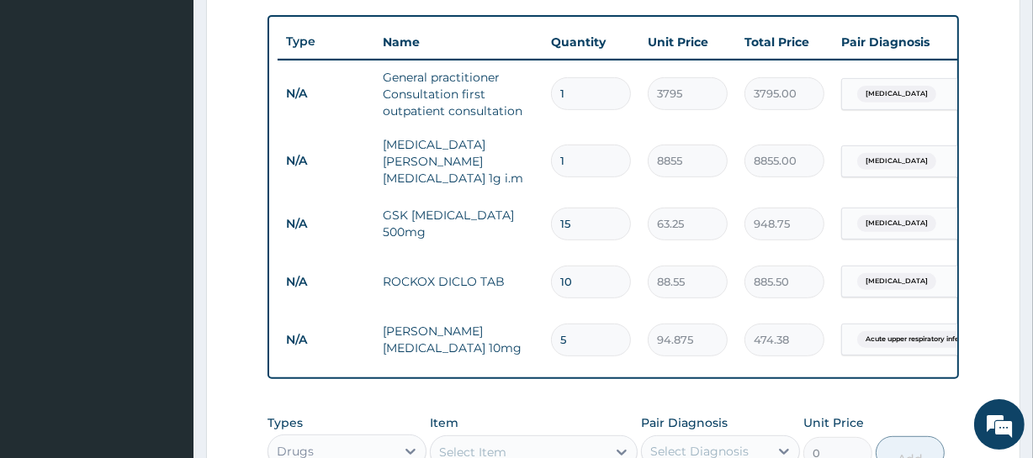
type input "5"
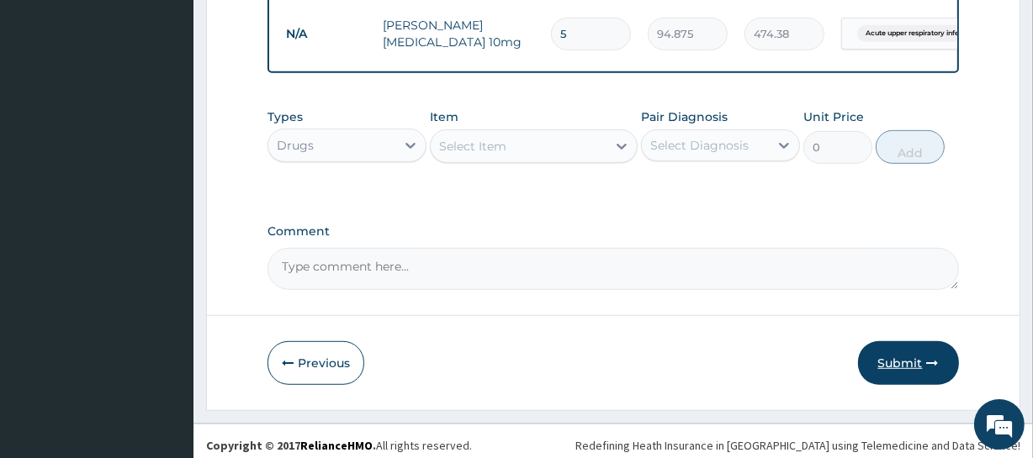
click at [898, 374] on button "Submit" at bounding box center [908, 364] width 101 height 44
